Goal: Task Accomplishment & Management: Manage account settings

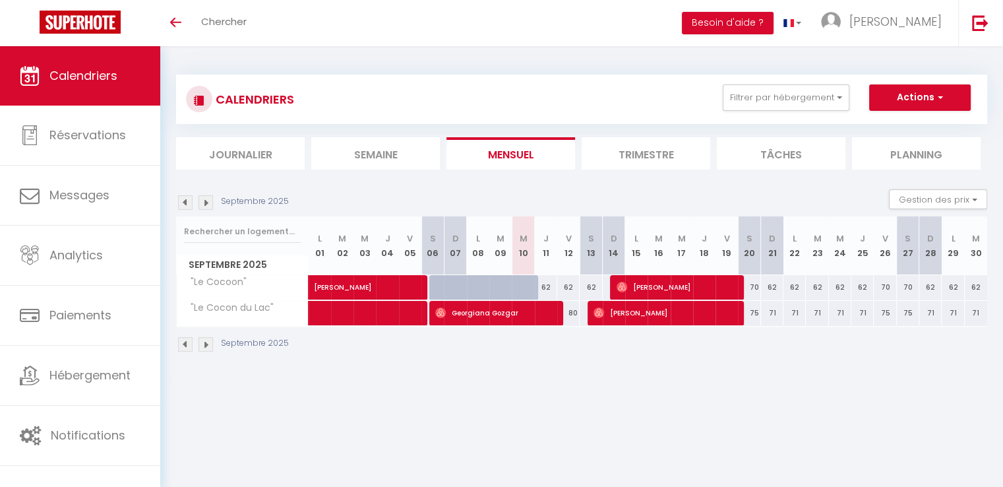
click at [204, 199] on img at bounding box center [206, 202] width 15 height 15
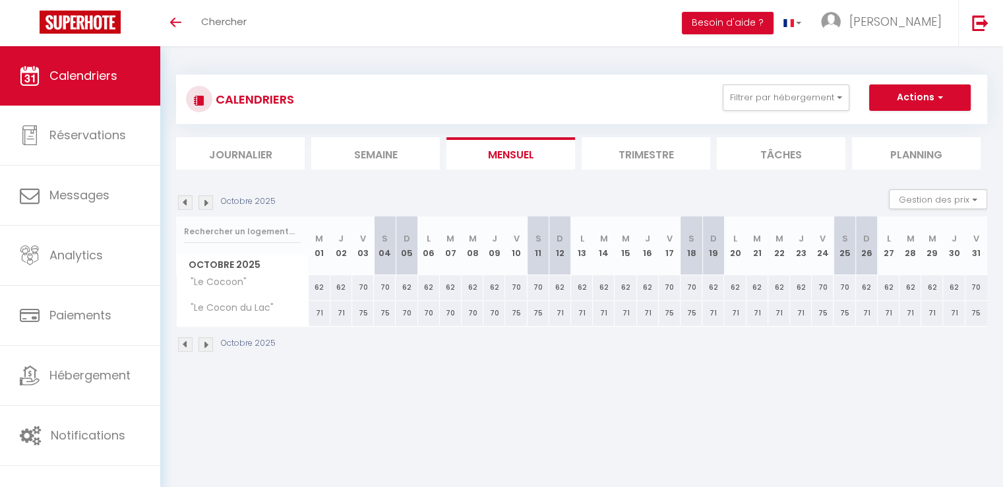
click at [405, 312] on div "70" at bounding box center [407, 313] width 22 height 24
type input "70"
type input "Dim 05 Octobre 2025"
type input "Lun 06 Octobre 2025"
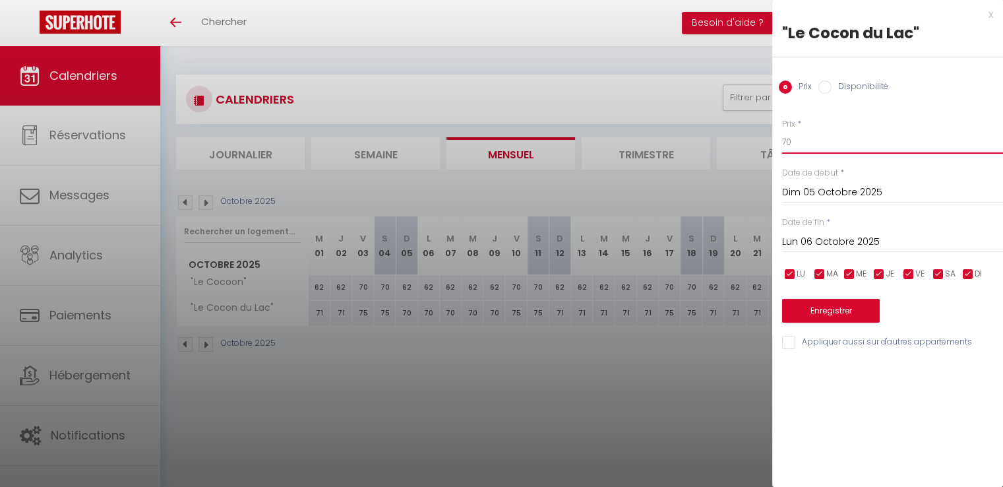
click at [816, 138] on input "70" at bounding box center [892, 142] width 221 height 24
type input "71"
click at [853, 235] on input "Lun 06 Octobre 2025" at bounding box center [892, 241] width 221 height 17
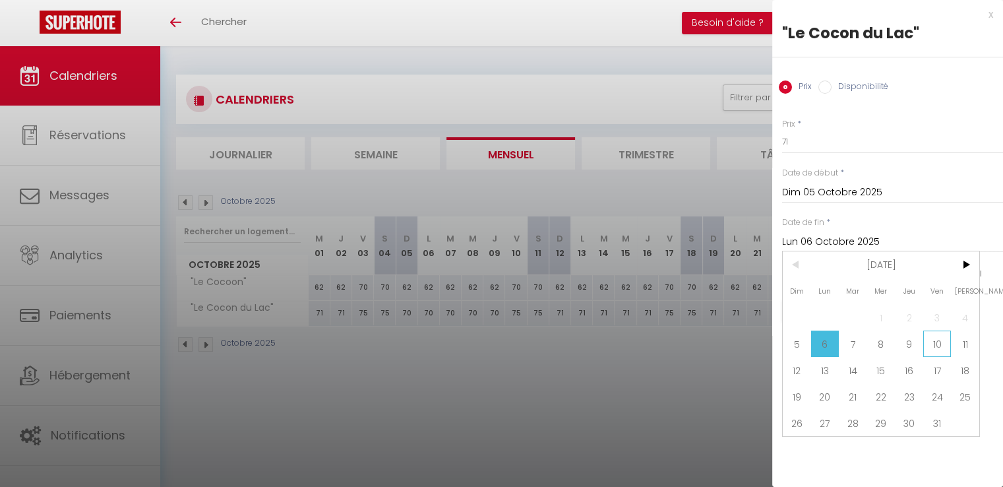
click at [936, 340] on span "10" at bounding box center [937, 343] width 28 height 26
type input "Ven 10 Octobre 2025"
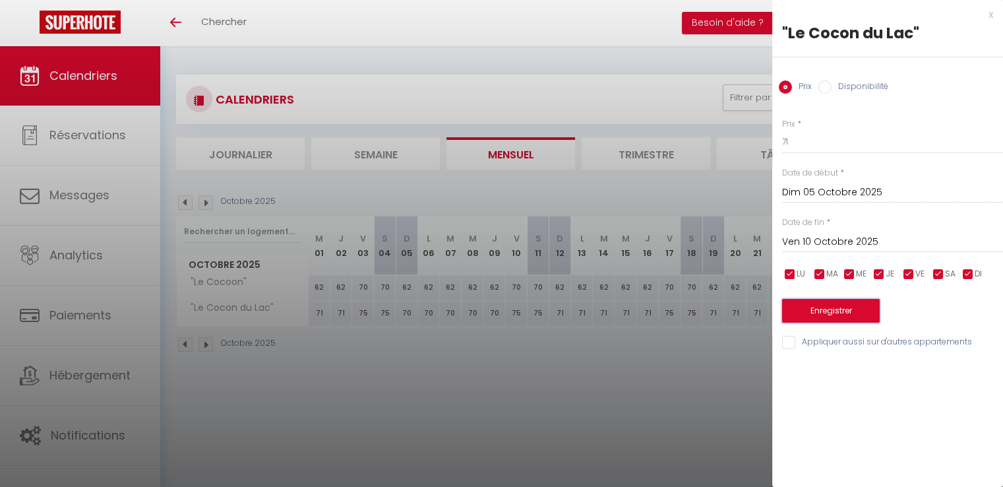
click at [847, 307] on button "Enregistrer" at bounding box center [831, 311] width 98 height 24
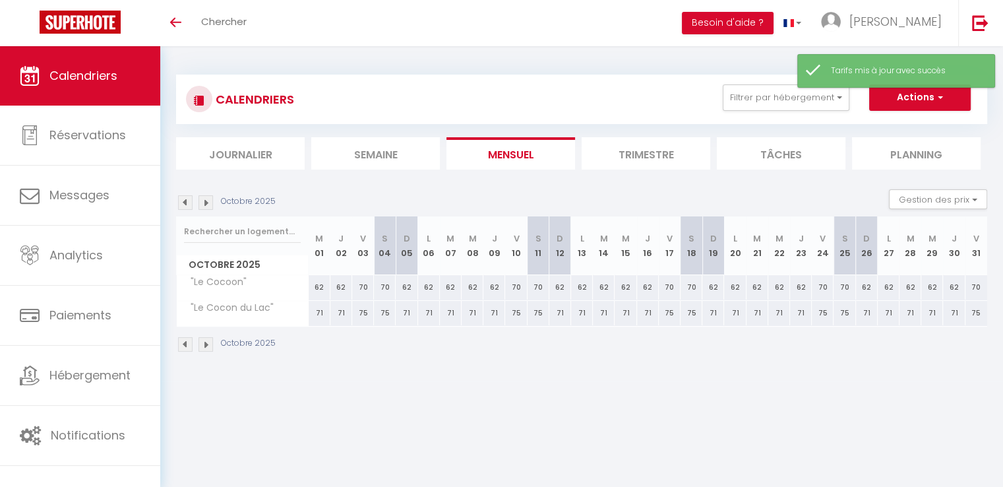
click at [208, 201] on img at bounding box center [206, 202] width 15 height 15
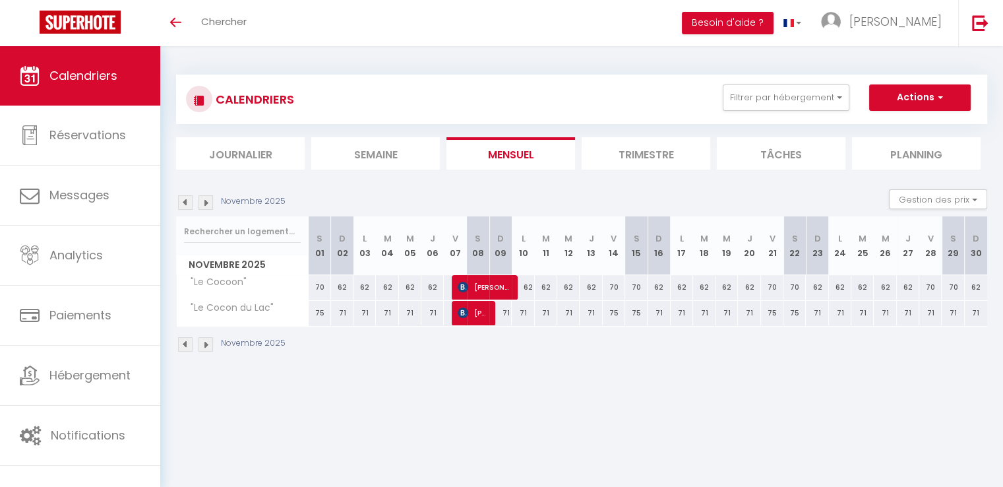
click at [211, 204] on img at bounding box center [206, 202] width 15 height 15
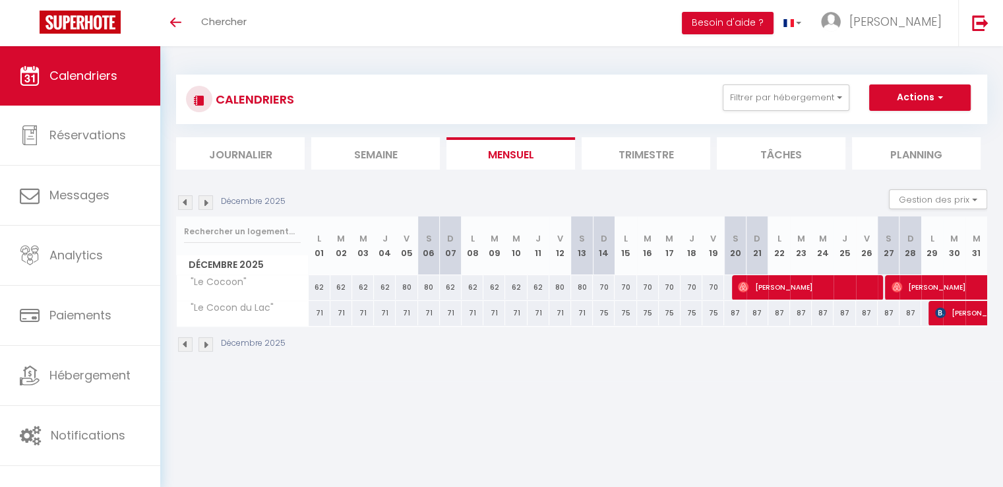
click at [205, 203] on img at bounding box center [206, 202] width 15 height 15
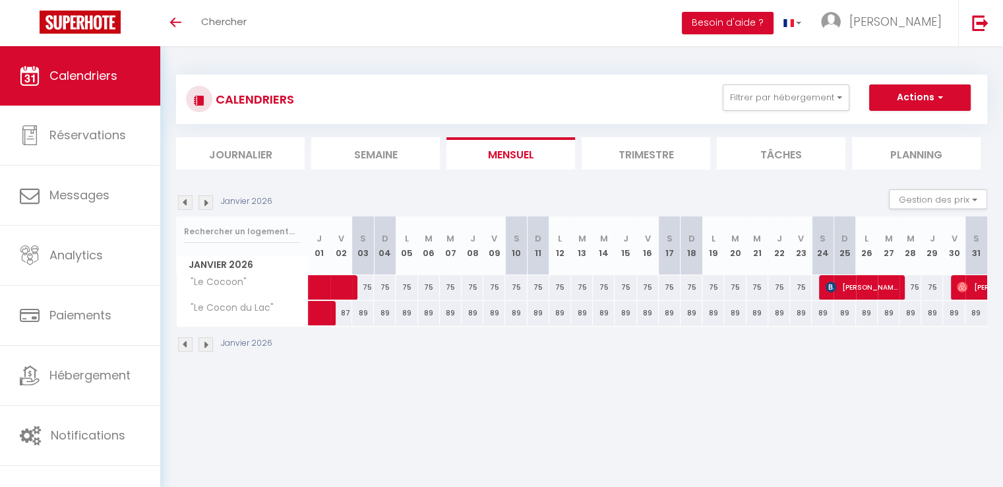
click at [210, 198] on img at bounding box center [206, 202] width 15 height 15
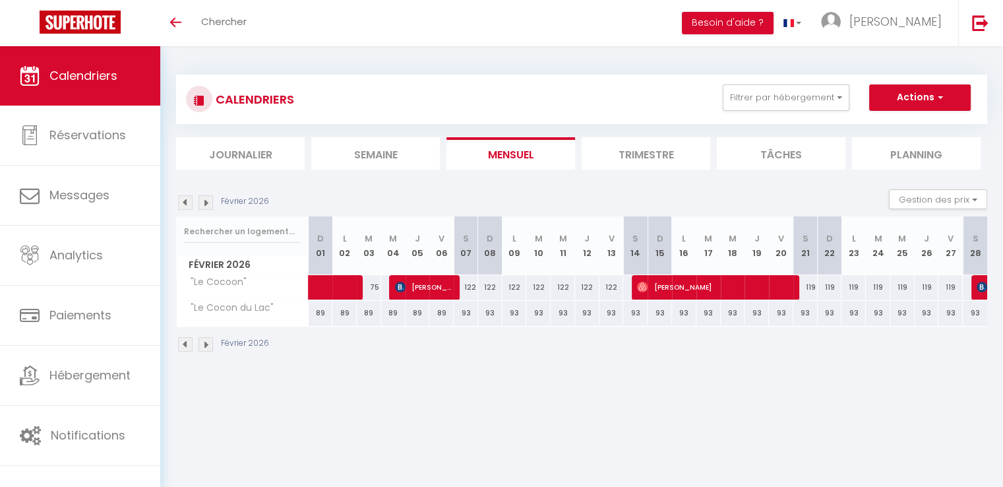
click at [210, 198] on img at bounding box center [206, 202] width 15 height 15
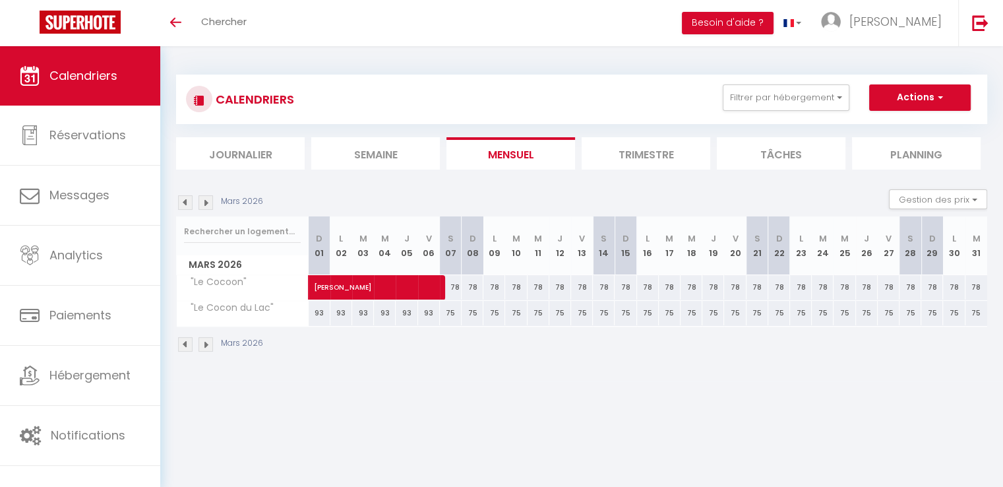
click at [189, 200] on img at bounding box center [185, 202] width 15 height 15
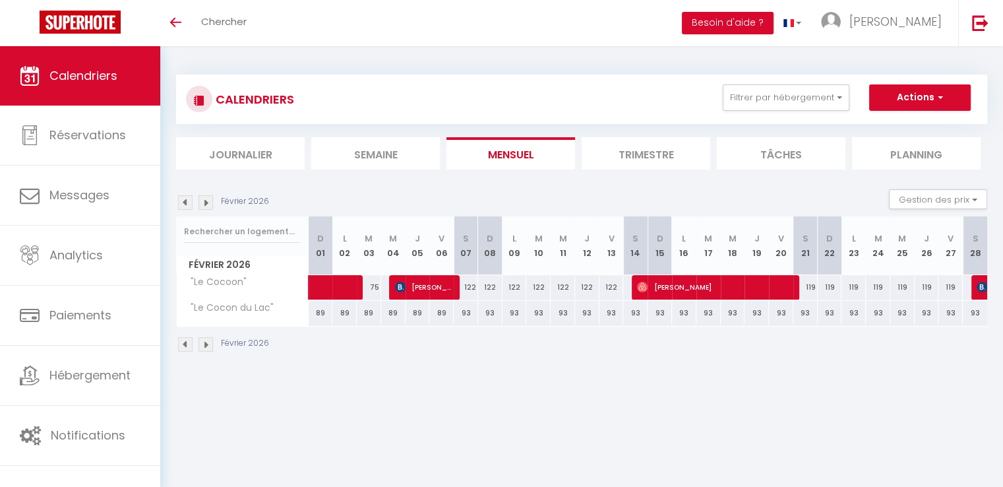
click at [189, 200] on img at bounding box center [185, 202] width 15 height 15
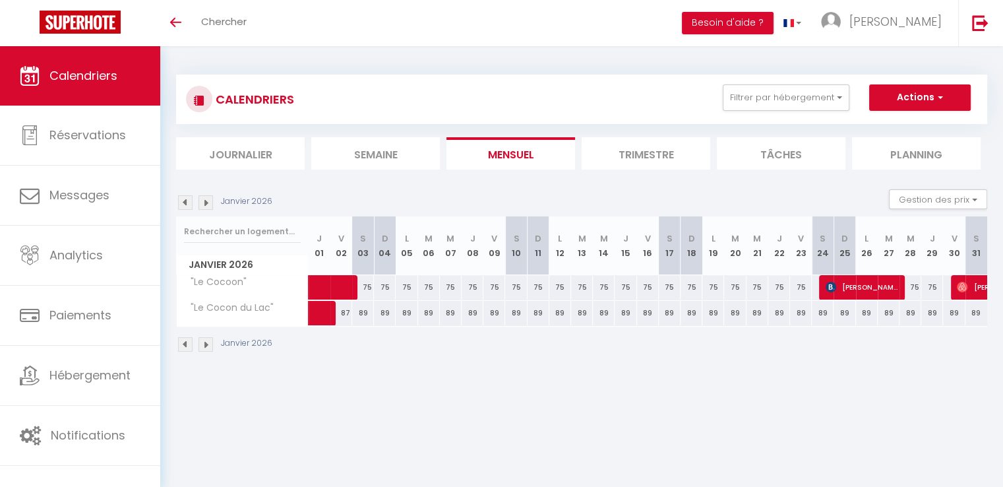
click at [189, 200] on img at bounding box center [185, 202] width 15 height 15
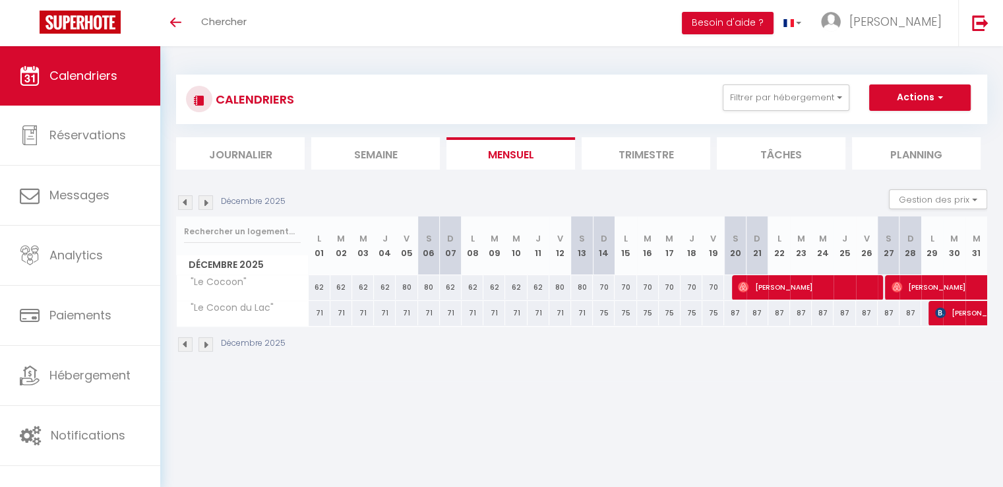
click at [189, 200] on img at bounding box center [185, 202] width 15 height 15
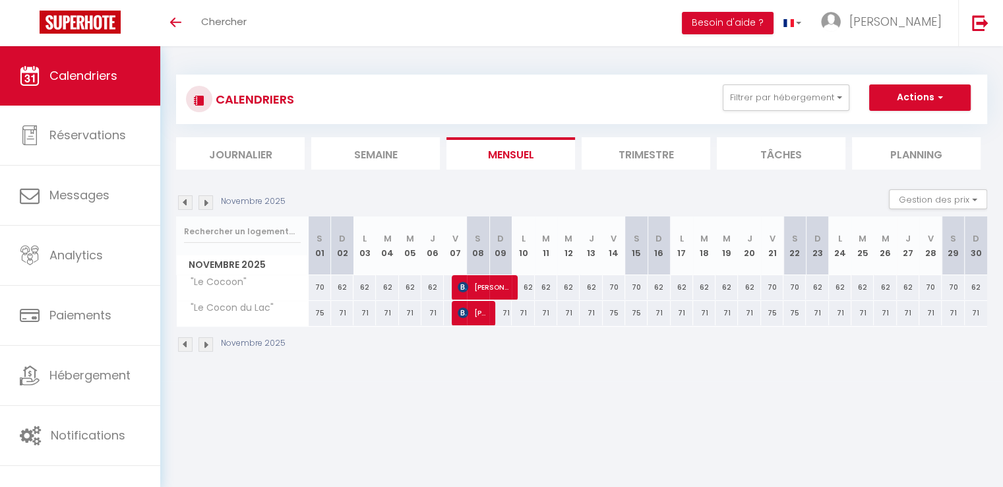
click at [189, 200] on img at bounding box center [185, 202] width 15 height 15
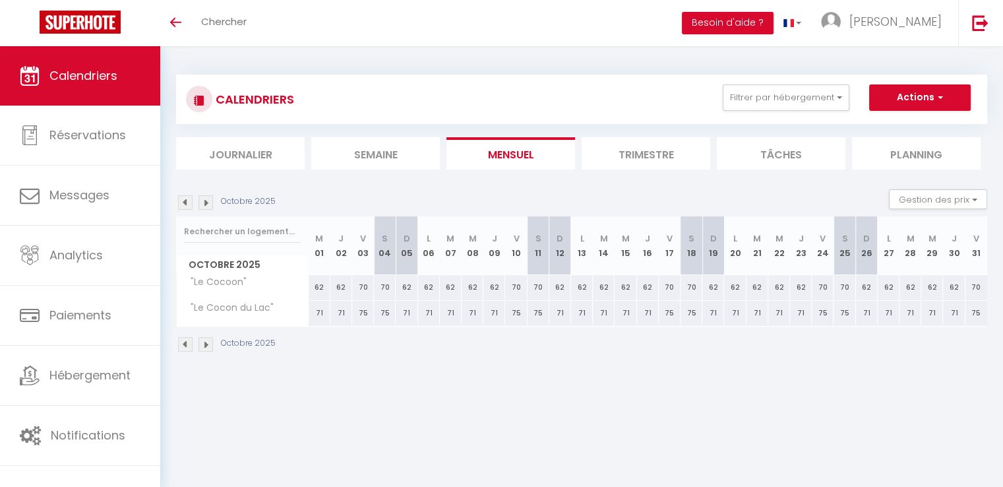
click at [189, 200] on img at bounding box center [185, 202] width 15 height 15
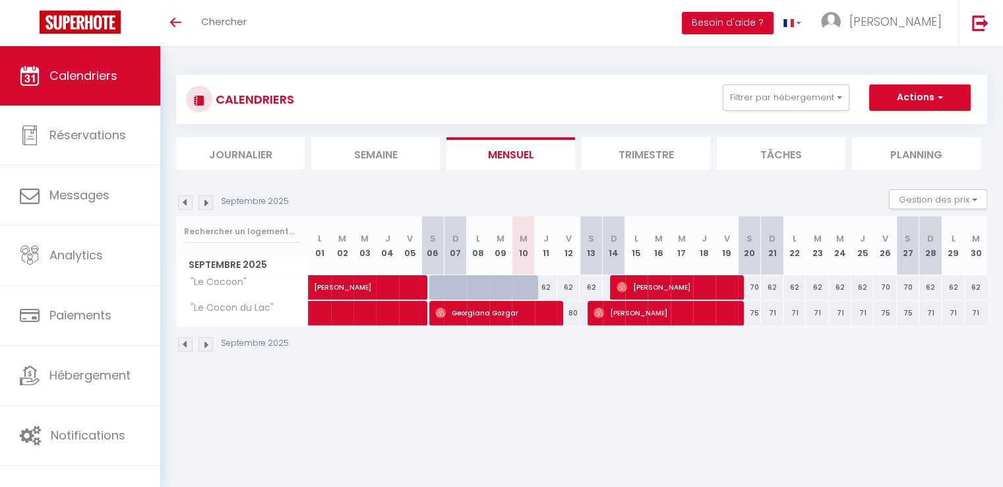
click at [189, 200] on img at bounding box center [185, 202] width 15 height 15
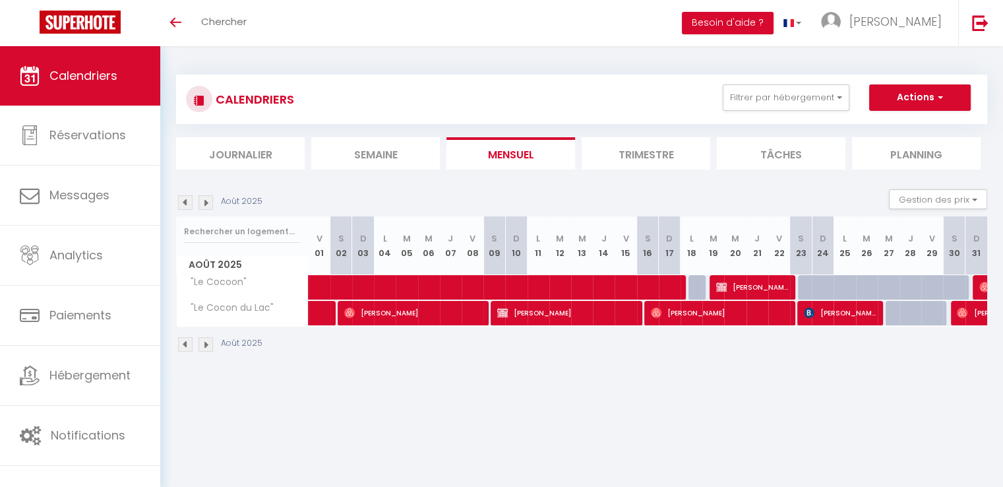
click at [208, 200] on img at bounding box center [206, 202] width 15 height 15
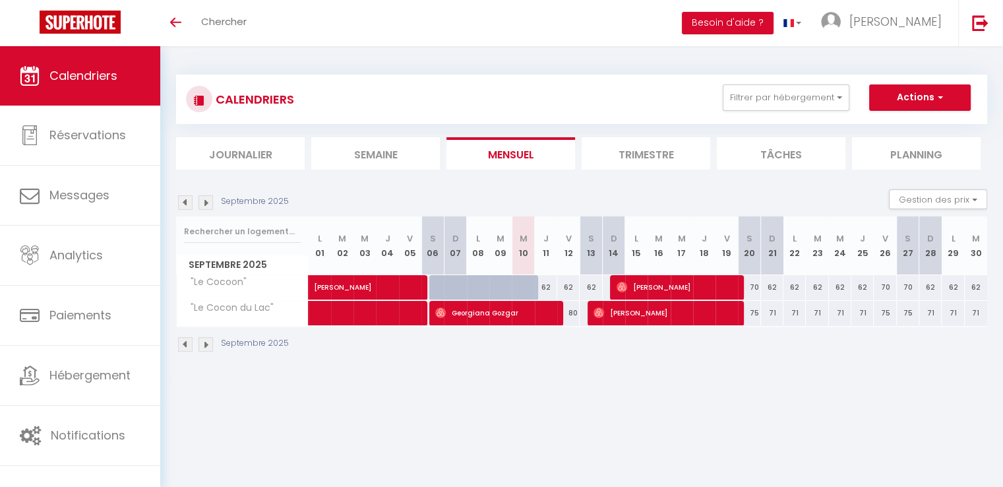
click at [211, 208] on img at bounding box center [206, 202] width 15 height 15
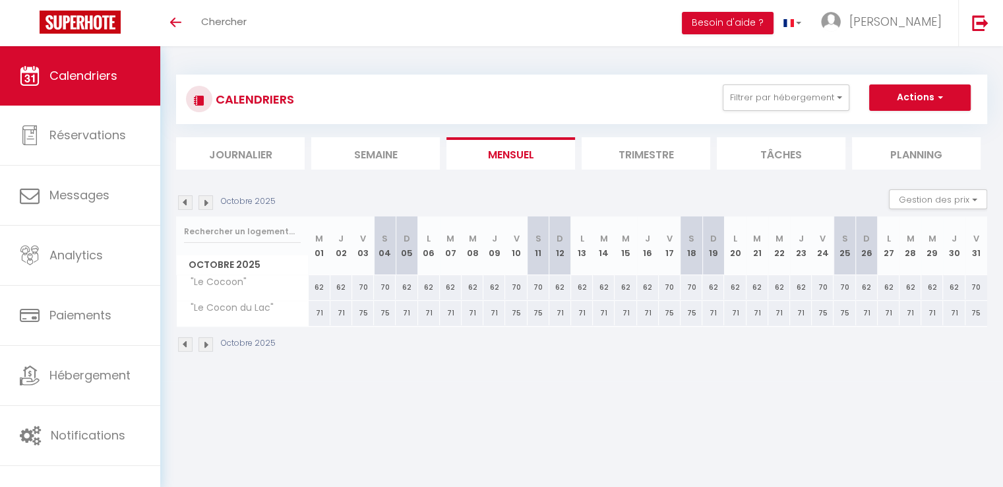
click at [187, 200] on img at bounding box center [185, 202] width 15 height 15
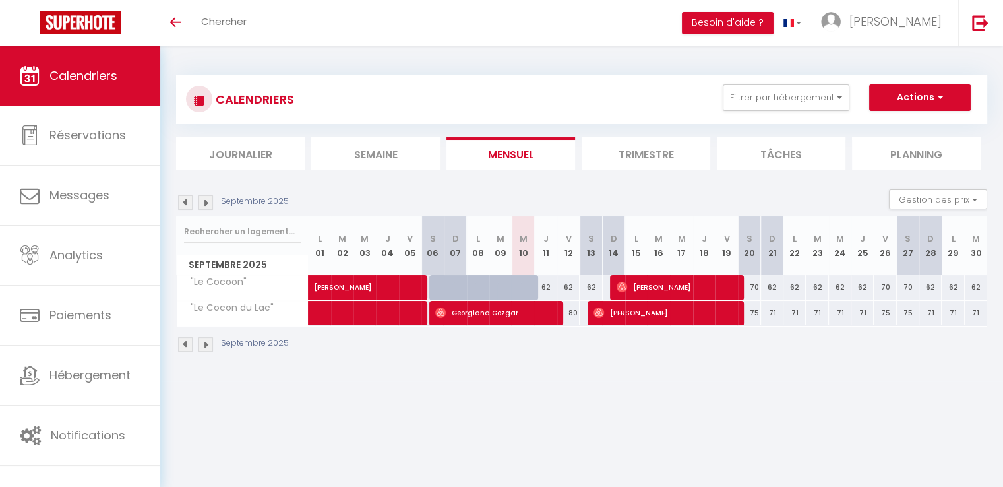
click at [201, 200] on img at bounding box center [206, 202] width 15 height 15
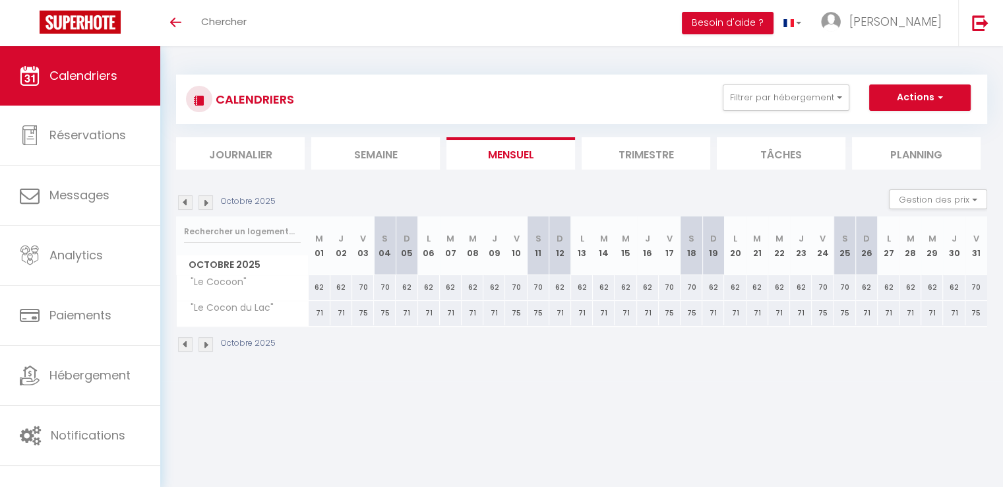
click at [201, 200] on img at bounding box center [206, 202] width 15 height 15
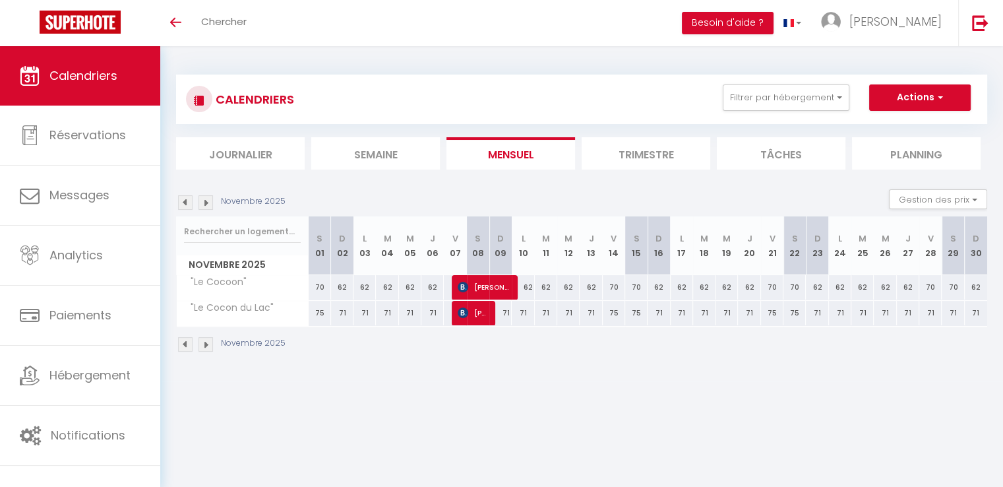
click at [201, 200] on img at bounding box center [206, 202] width 15 height 15
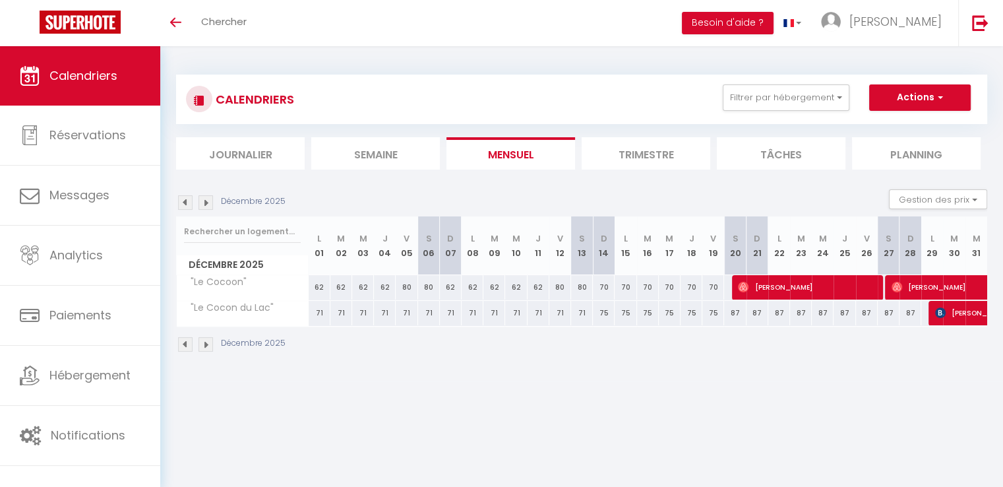
click at [201, 200] on img at bounding box center [206, 202] width 15 height 15
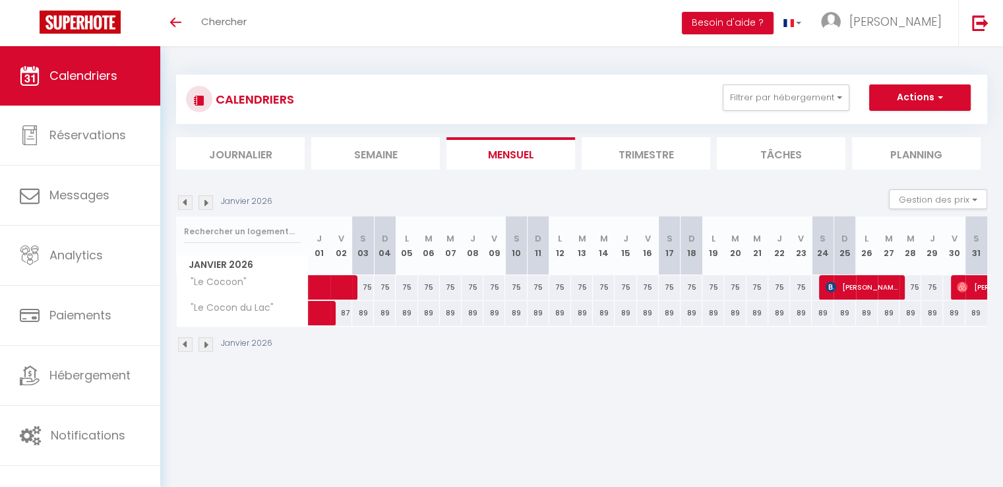
click at [201, 200] on img at bounding box center [206, 202] width 15 height 15
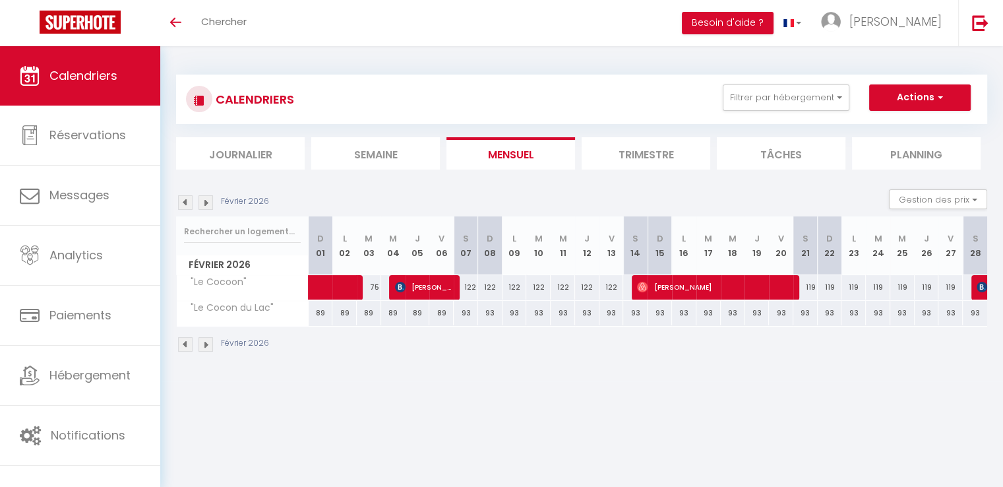
click at [201, 200] on img at bounding box center [206, 202] width 15 height 15
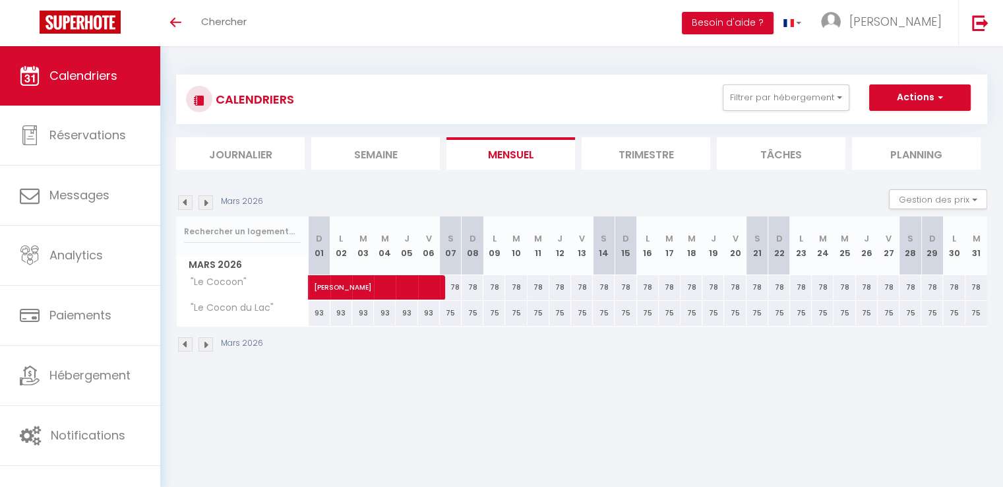
click at [201, 200] on img at bounding box center [206, 202] width 15 height 15
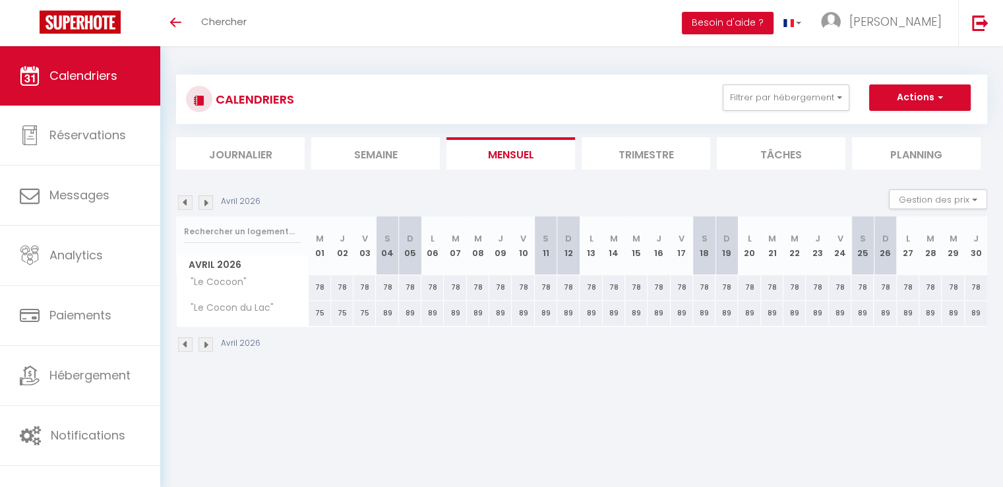
click at [183, 206] on img at bounding box center [185, 202] width 15 height 15
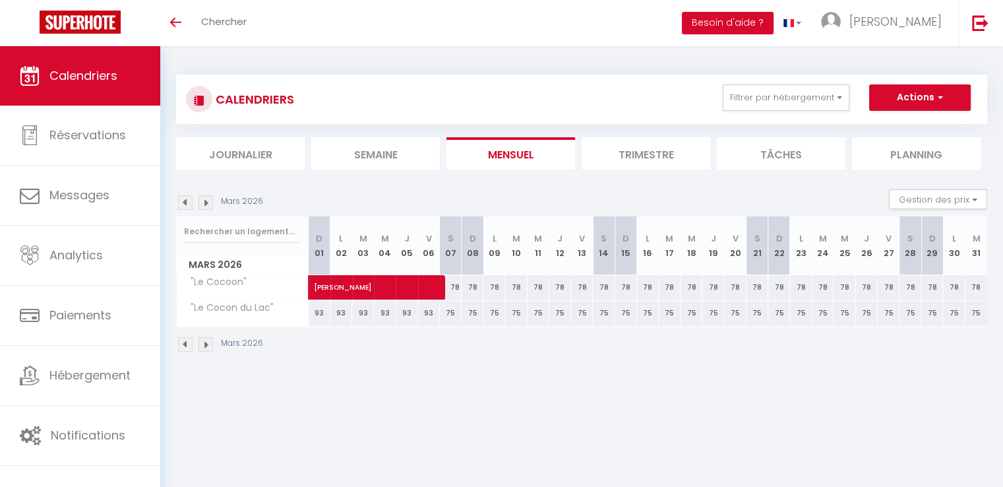
click at [183, 206] on img at bounding box center [185, 202] width 15 height 15
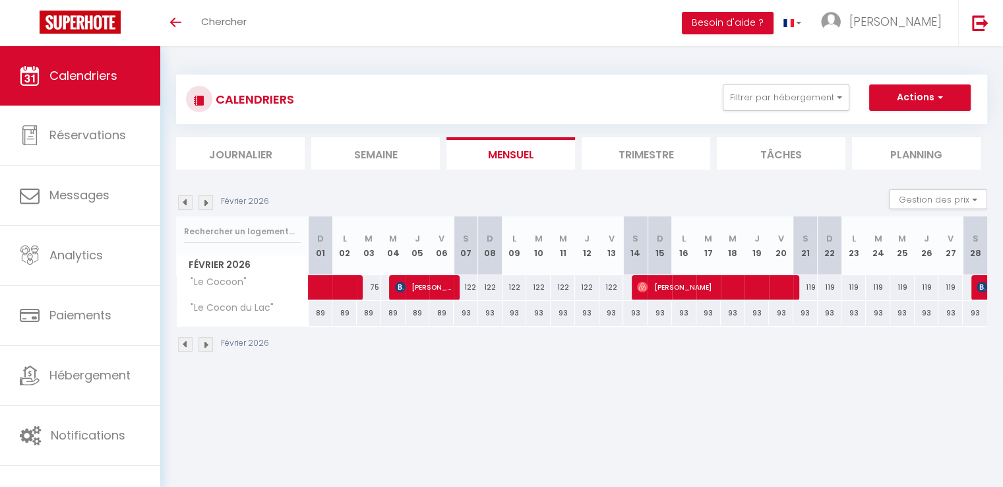
click at [183, 206] on img at bounding box center [185, 202] width 15 height 15
